Goal: Task Accomplishment & Management: Complete application form

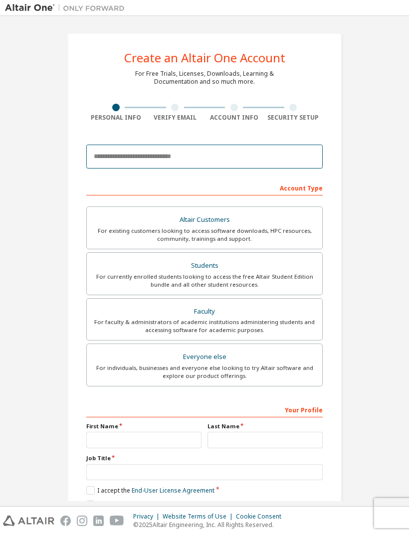
click at [261, 160] on input "email" at bounding box center [204, 157] width 236 height 24
click at [267, 155] on input "email" at bounding box center [204, 157] width 236 height 24
type input "**********"
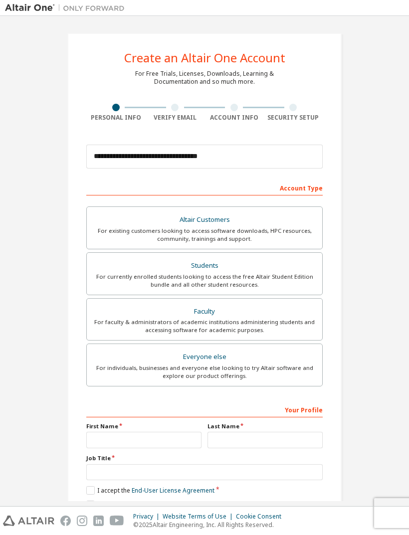
click at [292, 277] on div "For currently enrolled students looking to access the free Altair Student Editi…" at bounding box center [204, 281] width 223 height 16
click at [156, 441] on input "text" at bounding box center [143, 440] width 115 height 16
type input "*****"
click at [248, 440] on input "text" at bounding box center [264, 440] width 115 height 16
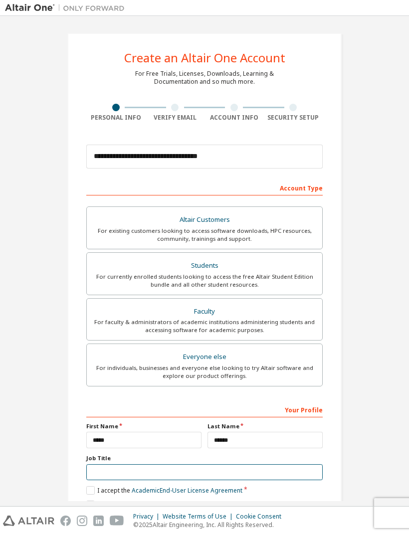
click at [193, 477] on input "text" at bounding box center [204, 472] width 236 height 16
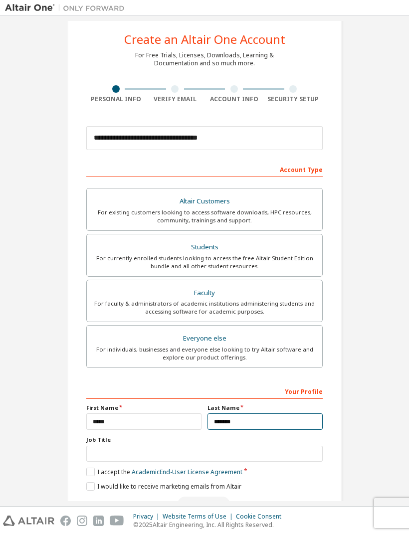
scroll to position [18, 0]
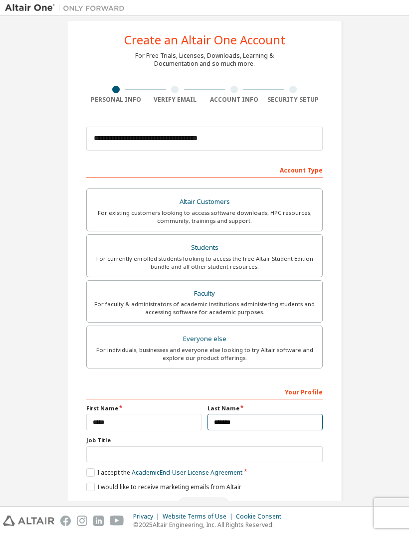
type input "******"
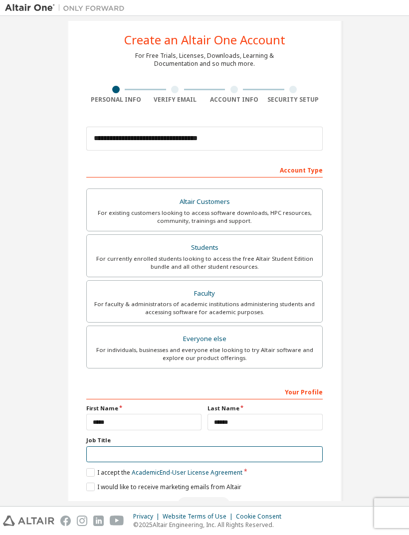
click at [240, 454] on input "text" at bounding box center [204, 454] width 236 height 16
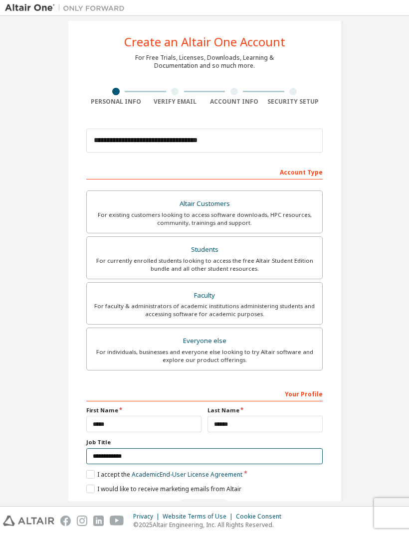
type input "**********"
click at [87, 478] on label "I accept the Academic End-User License Agreement" at bounding box center [164, 474] width 156 height 8
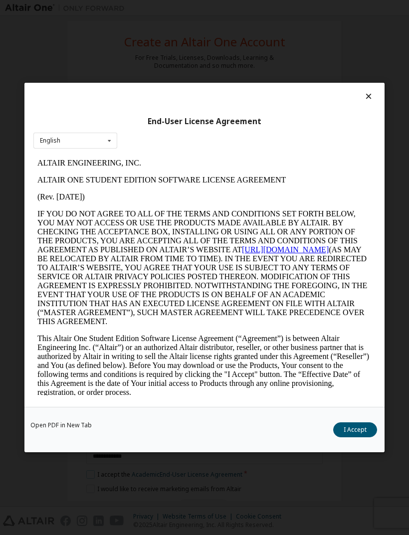
scroll to position [0, 0]
click at [350, 433] on button "I Accept" at bounding box center [355, 429] width 44 height 15
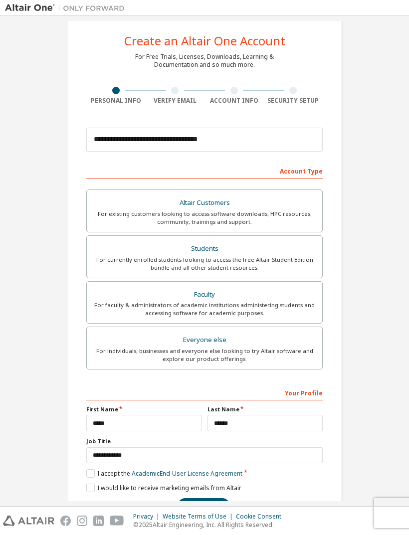
scroll to position [16, 0]
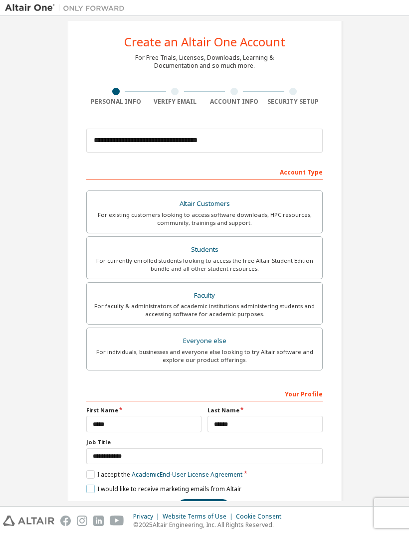
click at [91, 490] on label "I would like to receive marketing emails from Altair" at bounding box center [163, 489] width 155 height 8
click at [211, 505] on button "Next" at bounding box center [204, 506] width 52 height 15
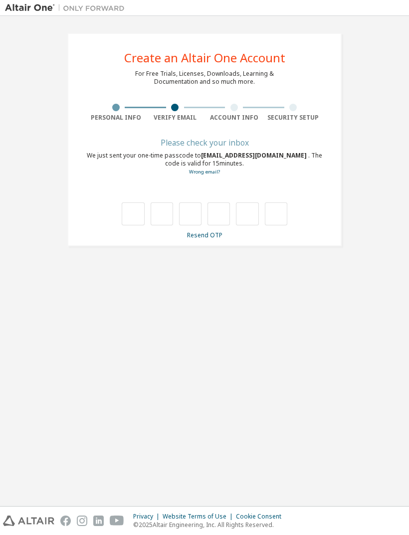
click at [137, 219] on input "text" at bounding box center [133, 213] width 22 height 23
type input "*"
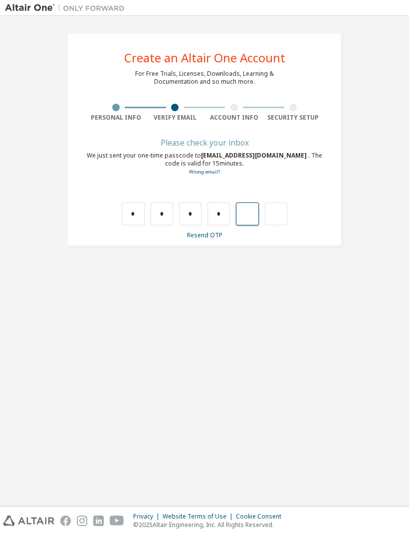
type input "*"
